Goal: Register for event/course

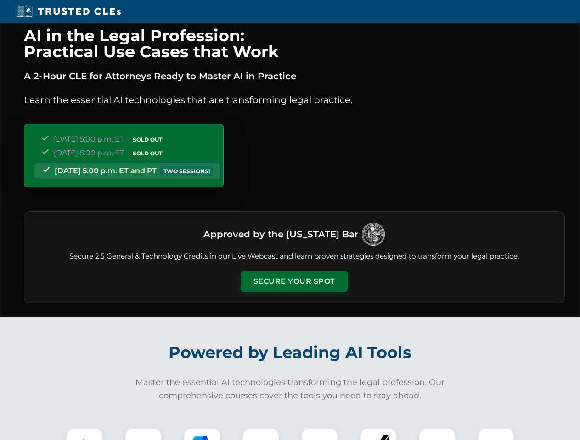
click at [294, 282] on button "Secure Your Spot" at bounding box center [293, 281] width 107 height 21
click at [84, 435] on img at bounding box center [84, 447] width 27 height 27
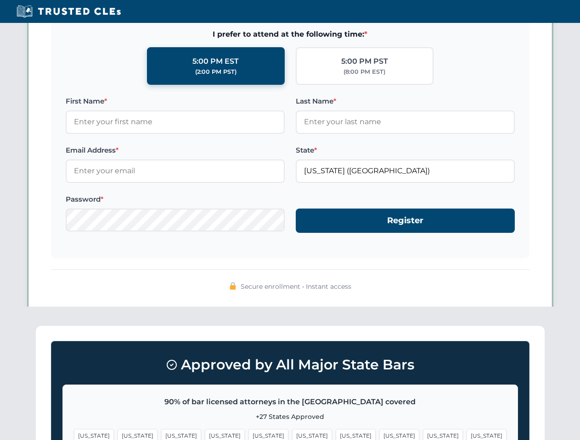
click at [335, 435] on span "[US_STATE]" at bounding box center [355, 435] width 40 height 13
click at [423, 435] on span "[US_STATE]" at bounding box center [443, 435] width 40 height 13
